Goal: Transaction & Acquisition: Obtain resource

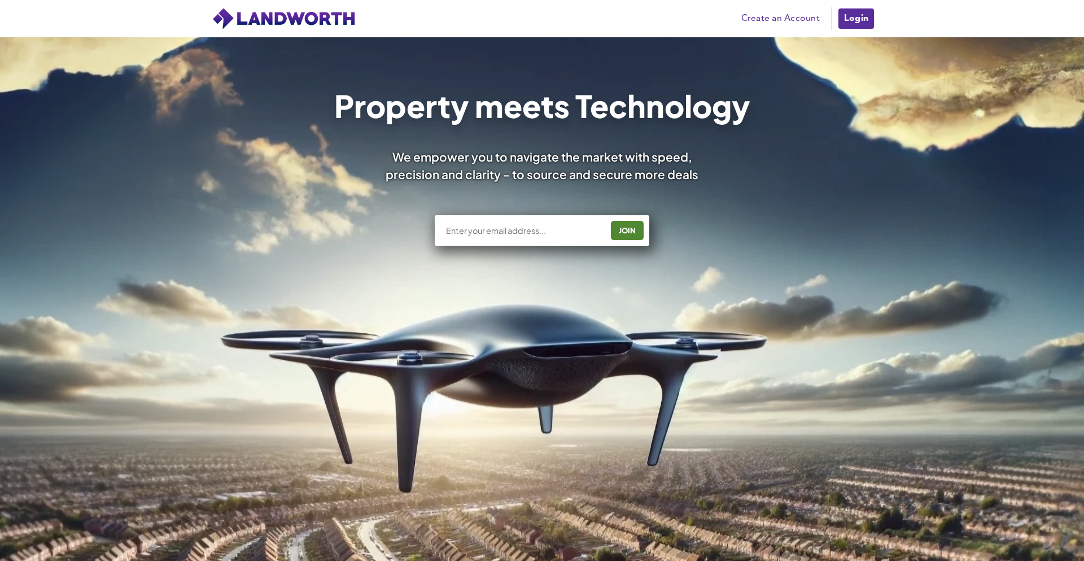
click at [866, 15] on link "Login" at bounding box center [856, 18] width 38 height 23
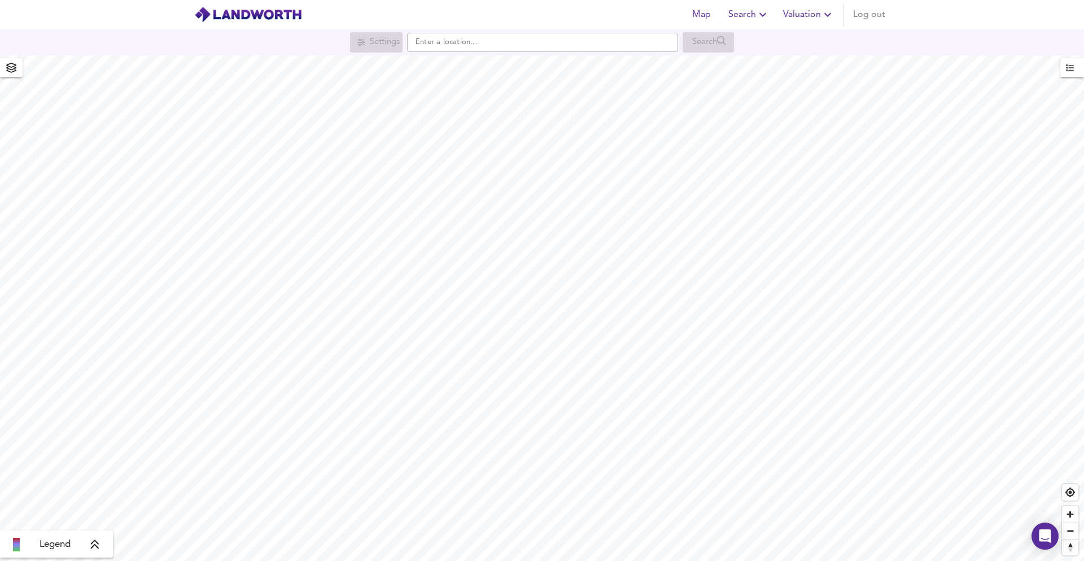
click at [806, 10] on span "Valuation" at bounding box center [808, 15] width 51 height 16
click at [762, 38] on li "New Valuation Report" at bounding box center [768, 40] width 135 height 20
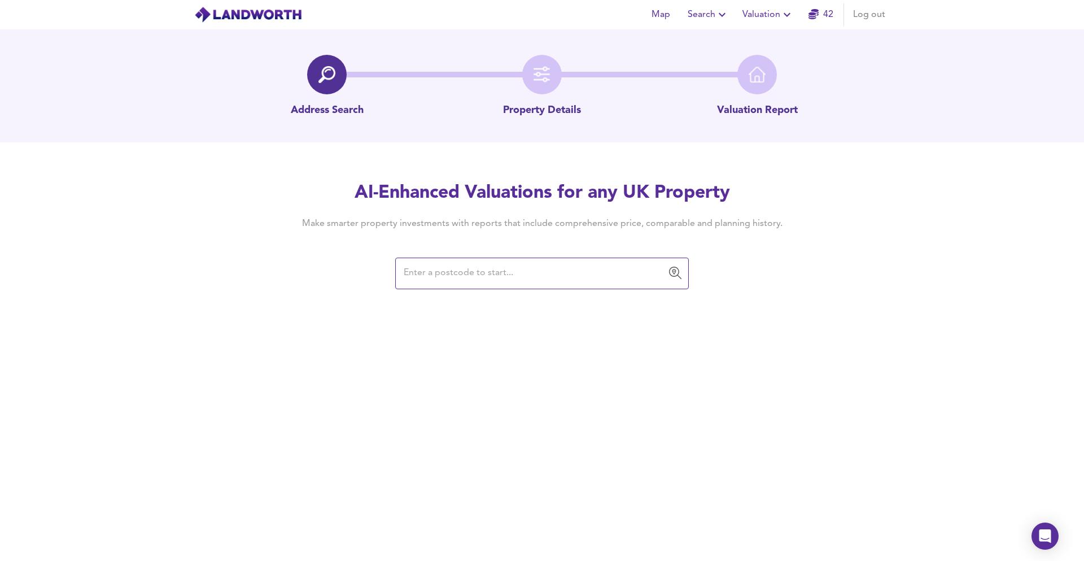
paste input "SG19 2JZ"
type input "SG19 2JZ"
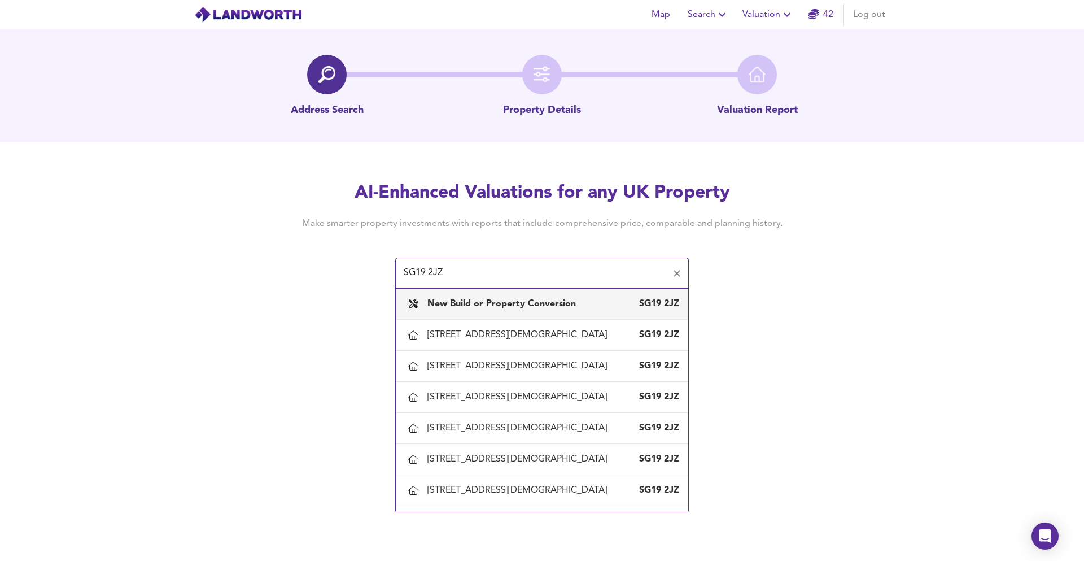
click at [523, 299] on b "New Build or Property Conversion" at bounding box center [501, 303] width 148 height 9
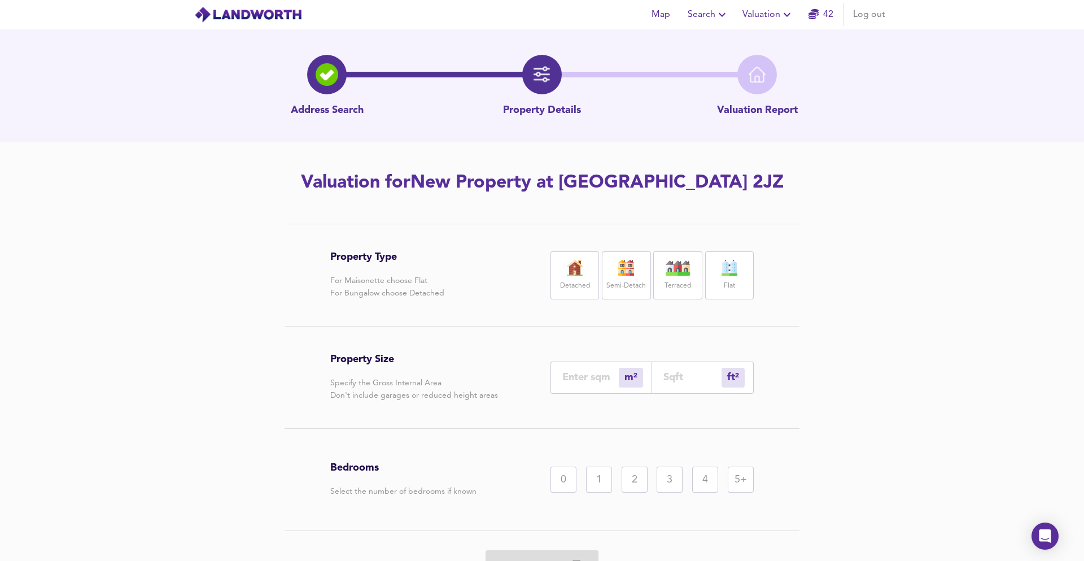
click at [588, 279] on label "Detached" at bounding box center [575, 286] width 30 height 14
click at [666, 373] on input "number" at bounding box center [692, 377] width 58 height 12
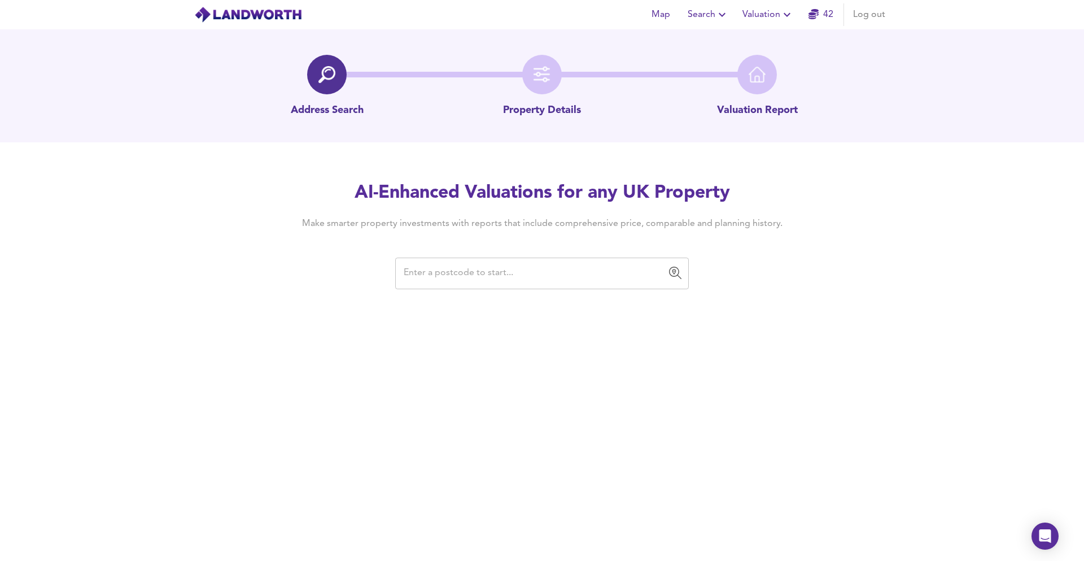
click at [410, 262] on input "text" at bounding box center [533, 272] width 266 height 21
paste input "SG19 2JZ"
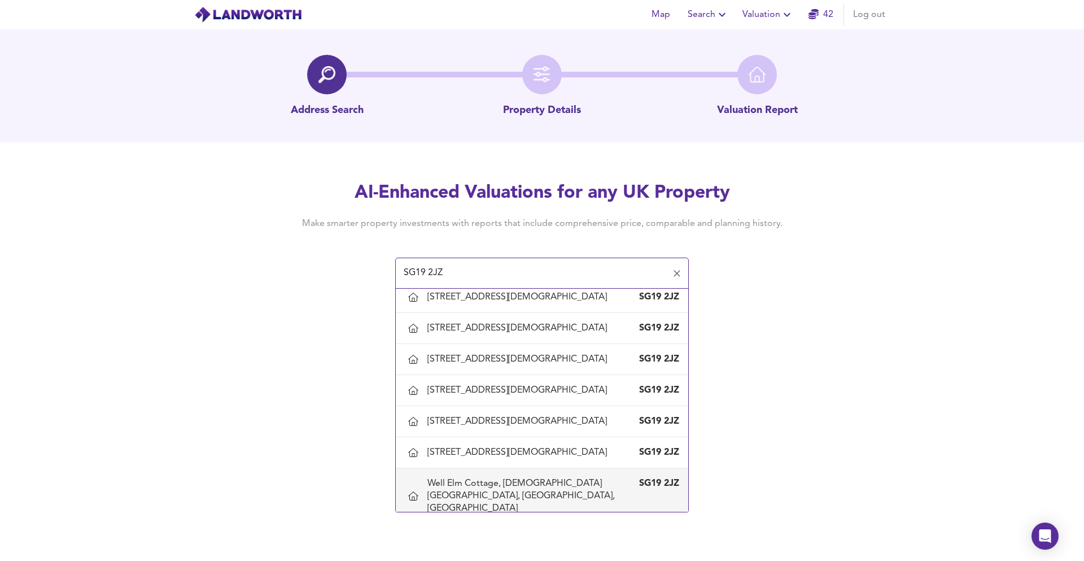
scroll to position [130, 0]
click at [461, 484] on div "Well Elm Cottage, [DEMOGRAPHIC_DATA][GEOGRAPHIC_DATA], [GEOGRAPHIC_DATA], [GEOG…" at bounding box center [530, 496] width 207 height 37
type input "Well Elm Cottage, [DEMOGRAPHIC_DATA][GEOGRAPHIC_DATA], [GEOGRAPHIC_DATA], [GEOG…"
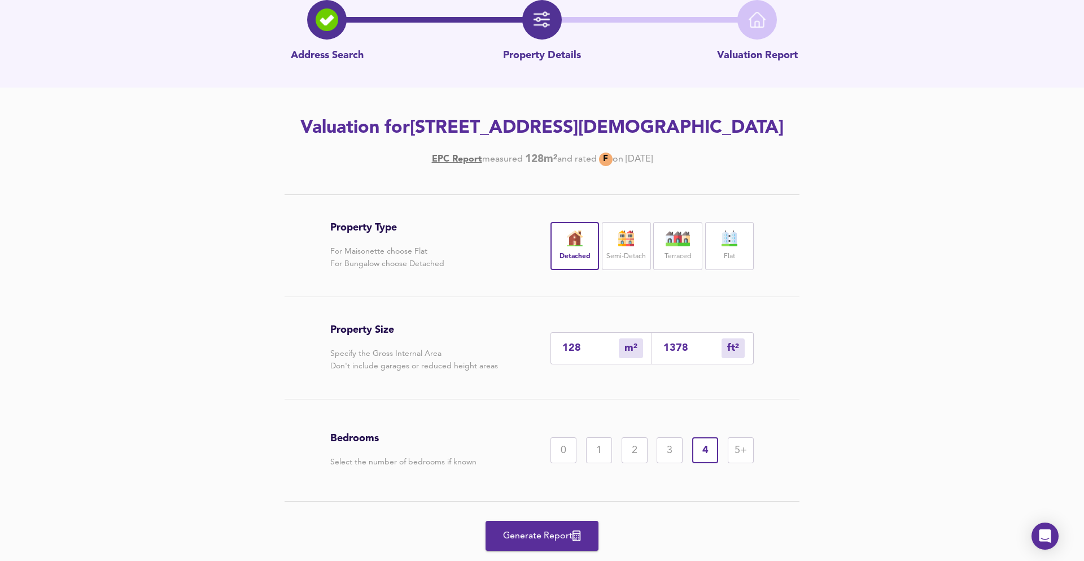
scroll to position [111, 0]
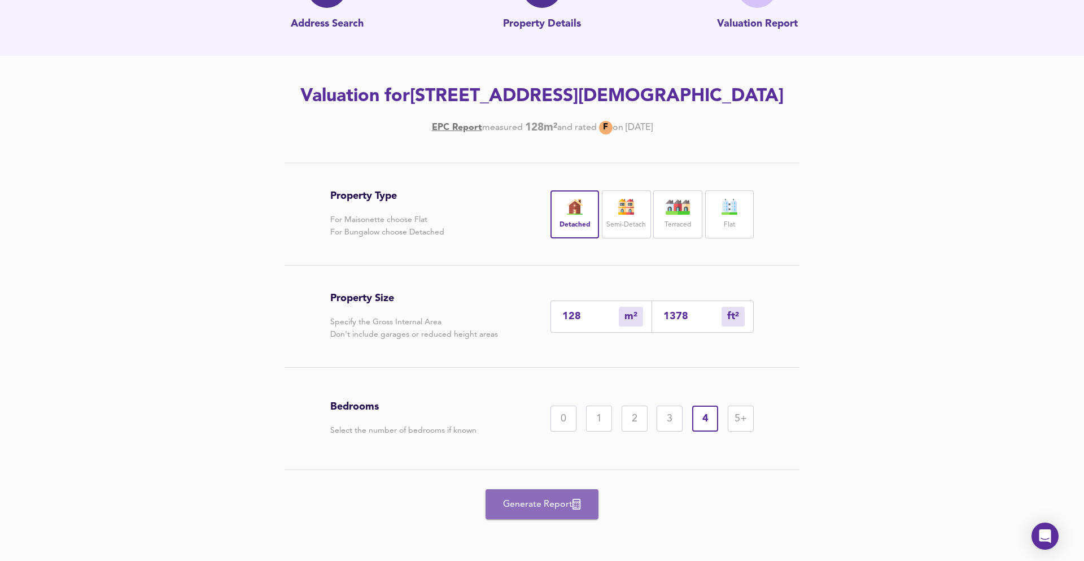
click at [529, 500] on span "Generate Report" at bounding box center [542, 504] width 90 height 16
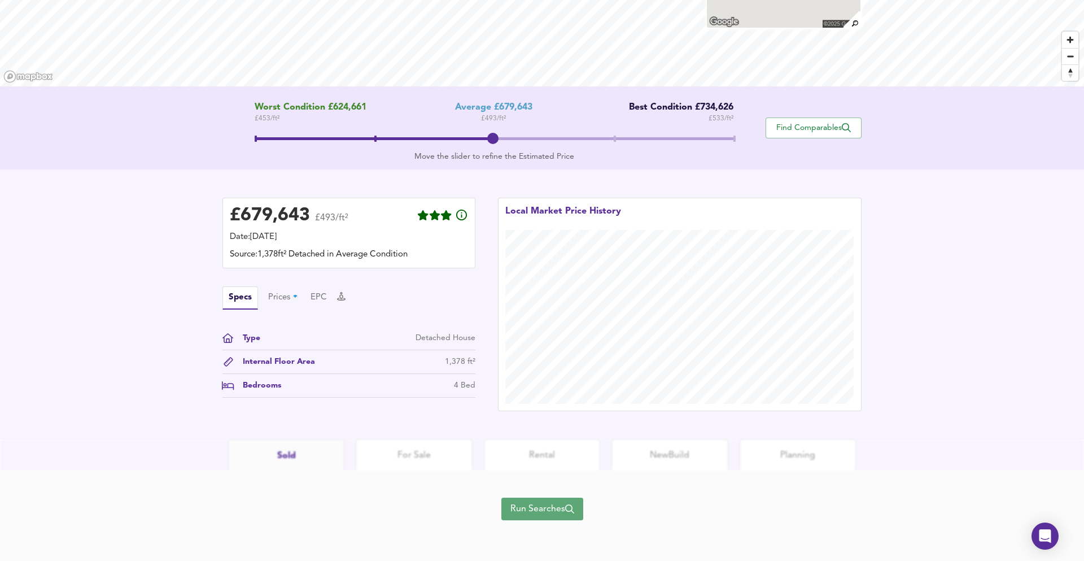
click at [527, 511] on span "Run Searches" at bounding box center [542, 509] width 64 height 16
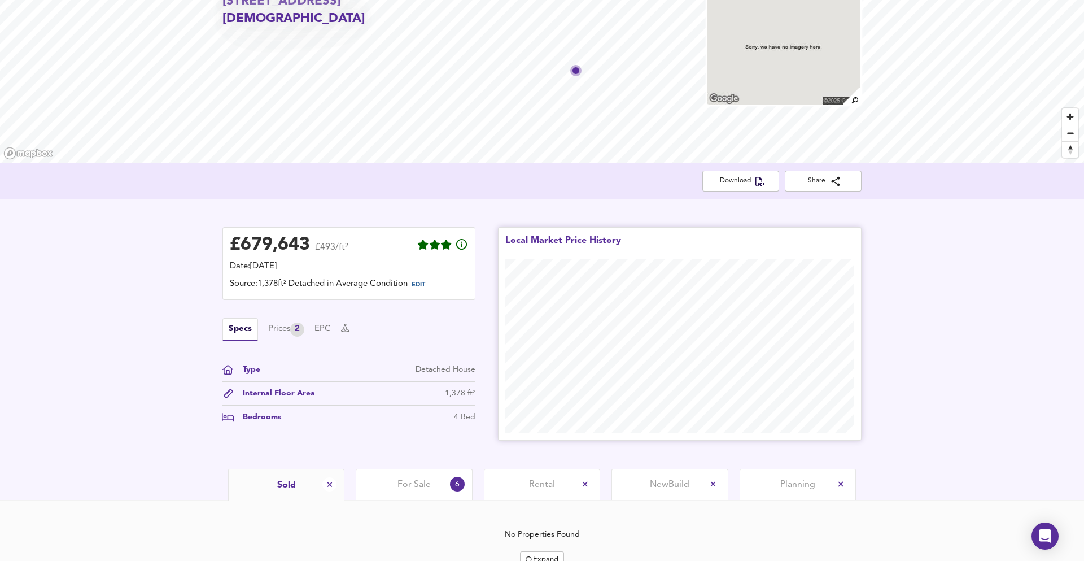
scroll to position [58, 0]
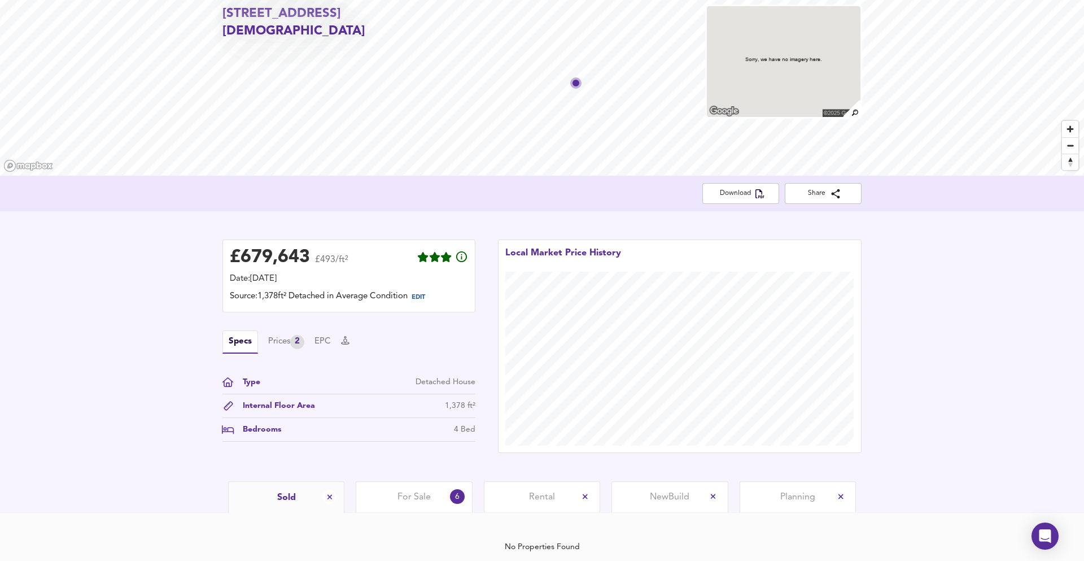
click at [440, 482] on div "For Sale 6" at bounding box center [414, 496] width 116 height 31
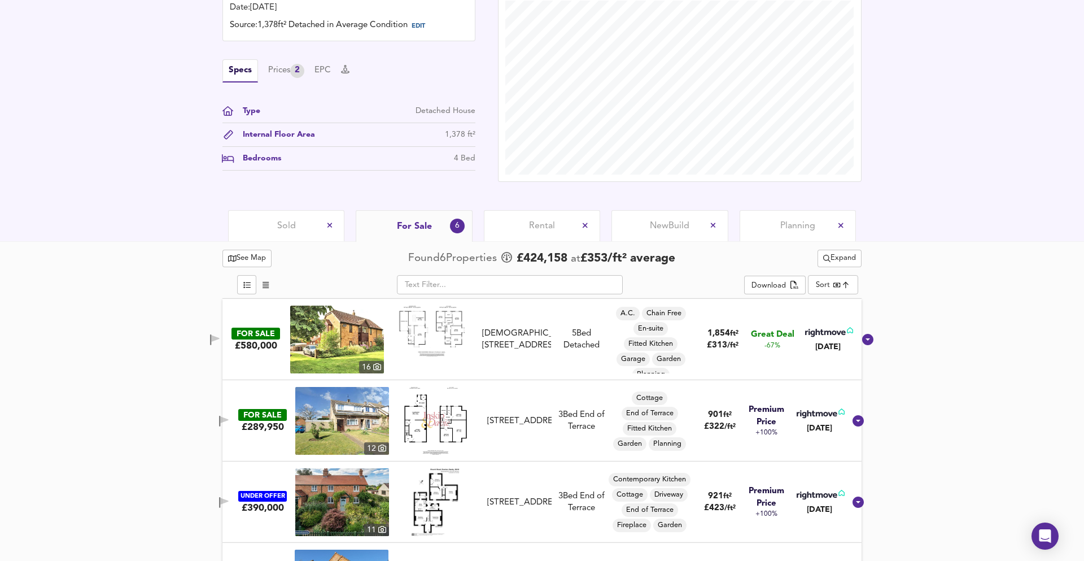
scroll to position [227, 0]
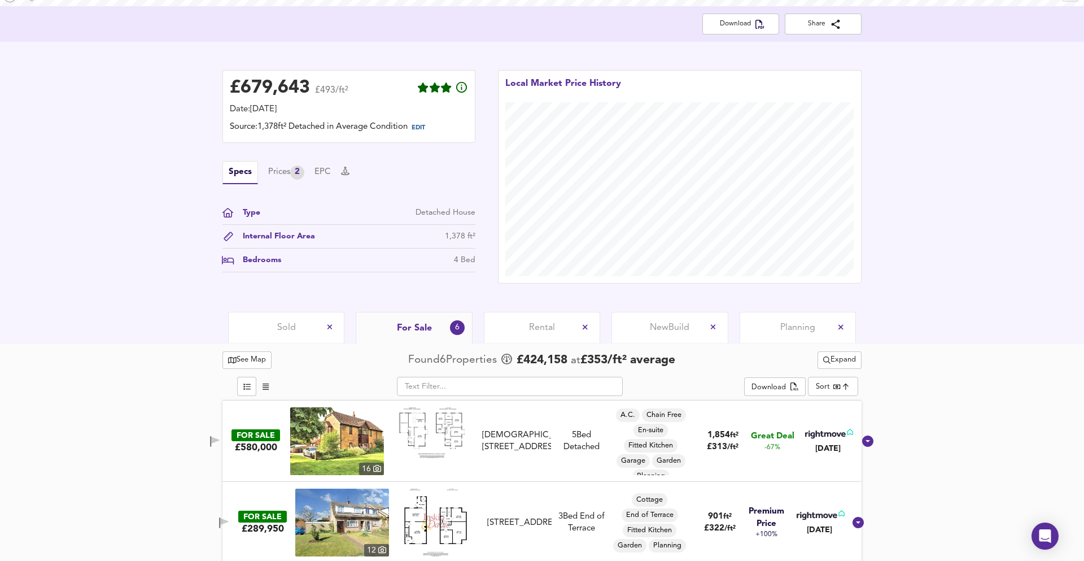
click at [550, 325] on span "Rental" at bounding box center [542, 327] width 26 height 12
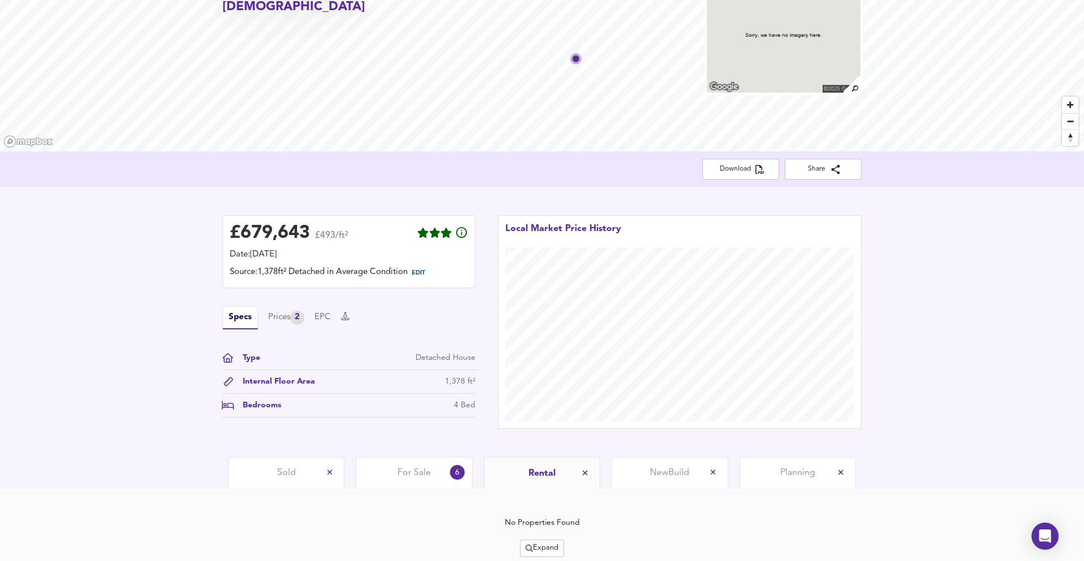
scroll to position [122, 0]
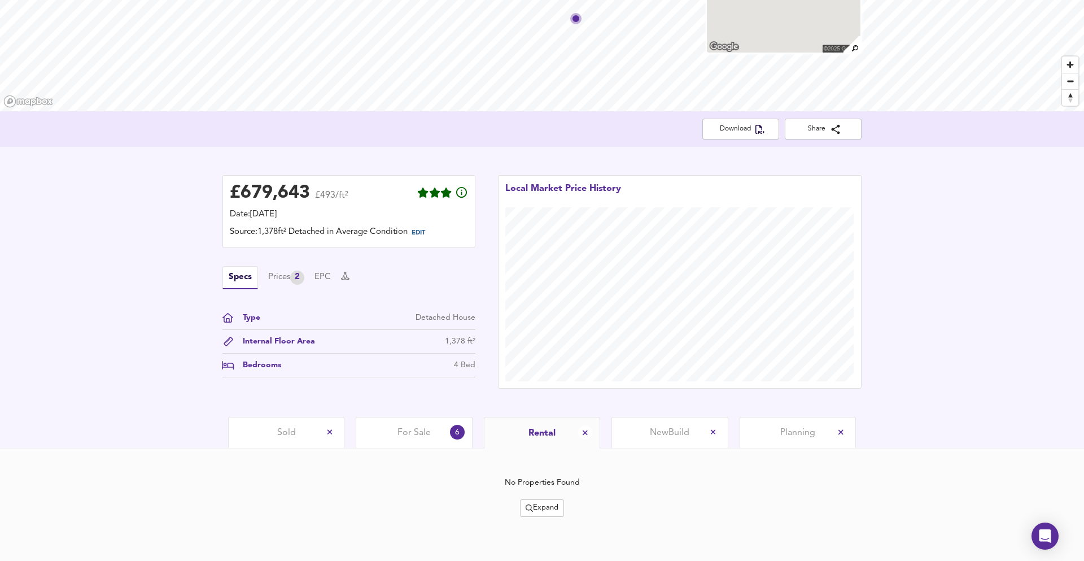
click at [663, 432] on span "New Build" at bounding box center [670, 432] width 40 height 12
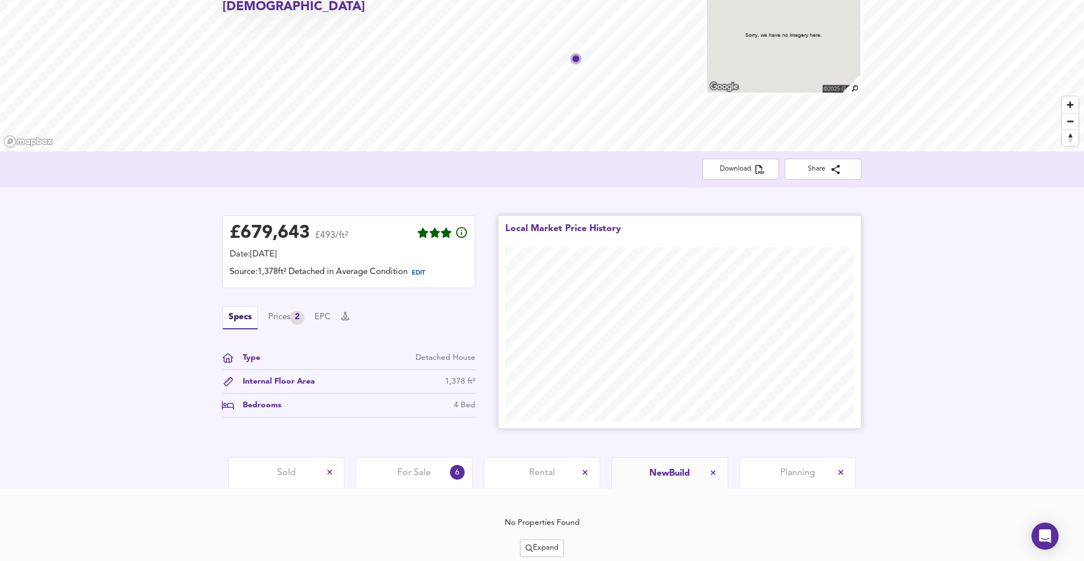
scroll to position [122, 0]
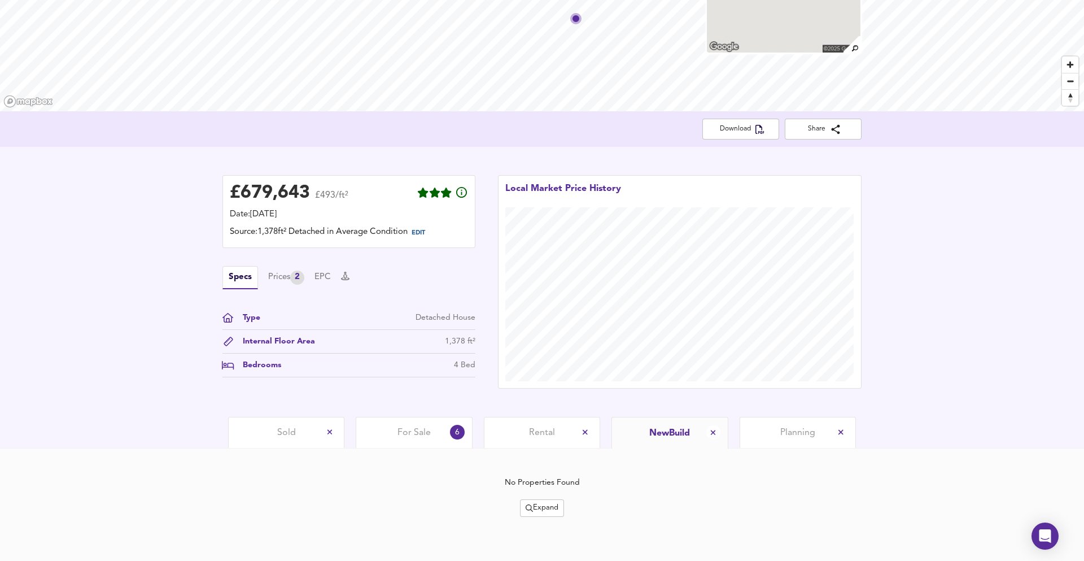
click at [445, 406] on div "£ 679,643 £493/ft² Date: 27 September 2025 Source: 1,378ft² Detached in Average…" at bounding box center [542, 282] width 1084 height 270
click at [417, 431] on span "For Sale" at bounding box center [413, 432] width 33 height 12
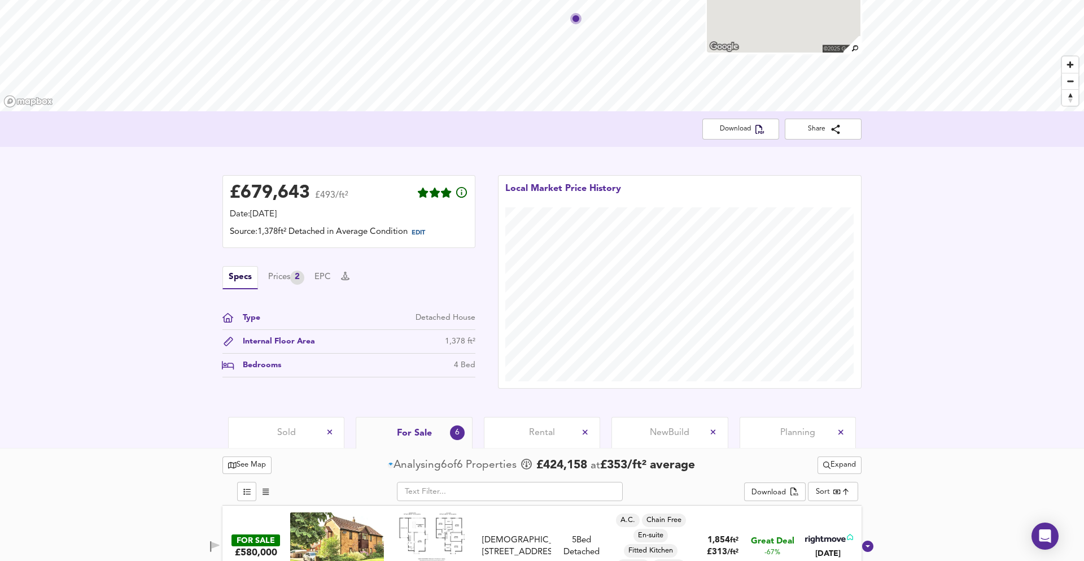
scroll to position [227, 0]
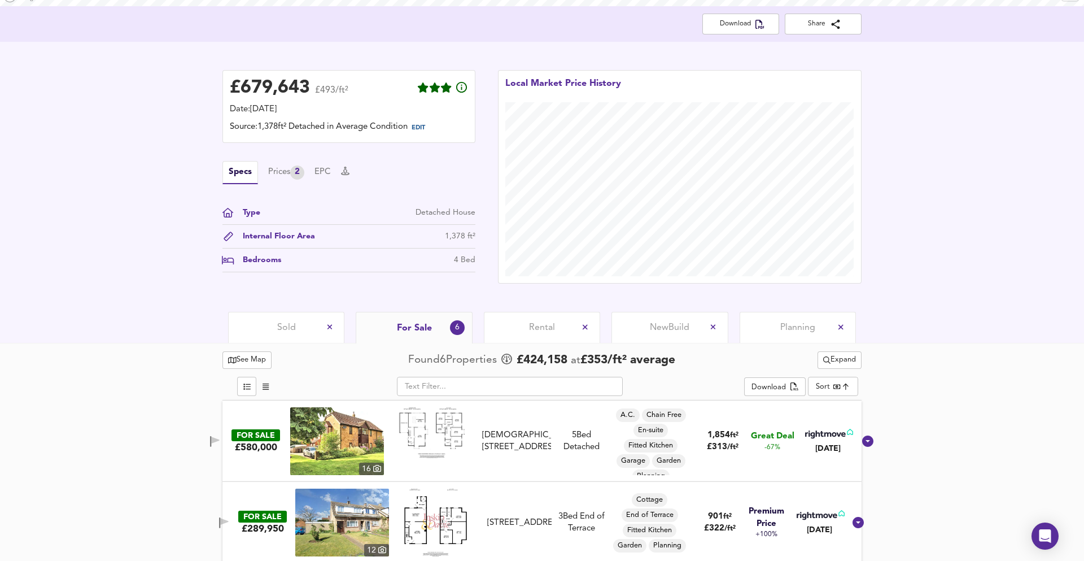
click at [278, 326] on span "Sold" at bounding box center [286, 327] width 19 height 12
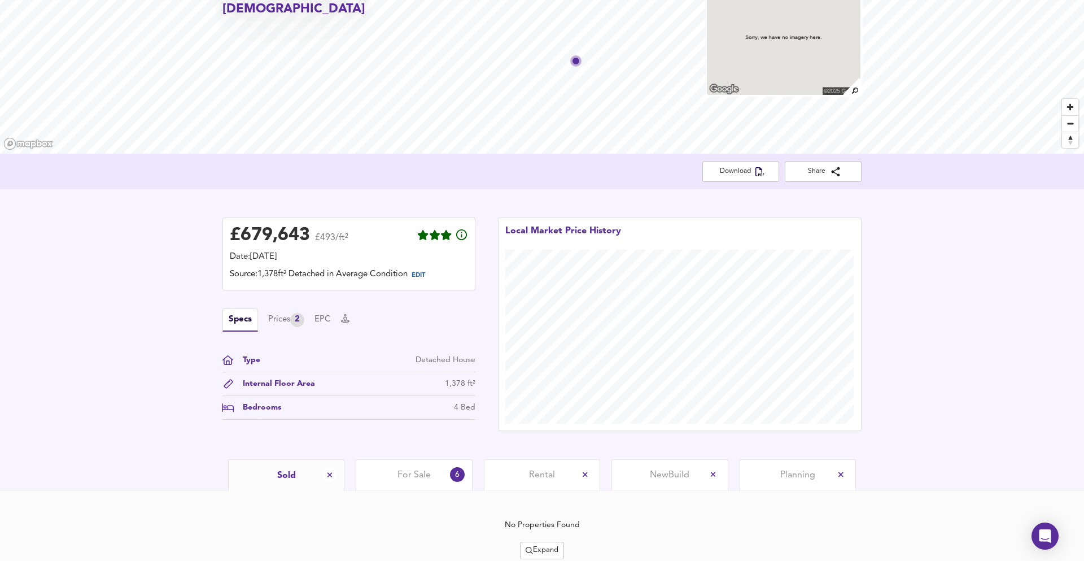
scroll to position [122, 0]
